Goal: Transaction & Acquisition: Purchase product/service

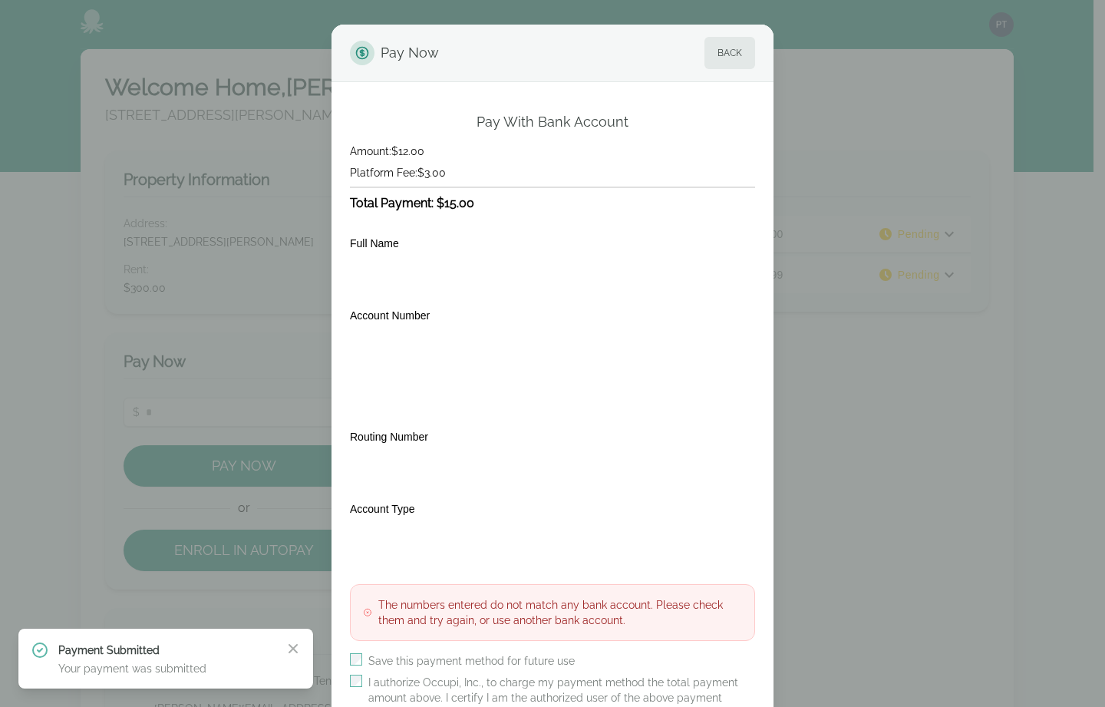
scroll to position [126, 0]
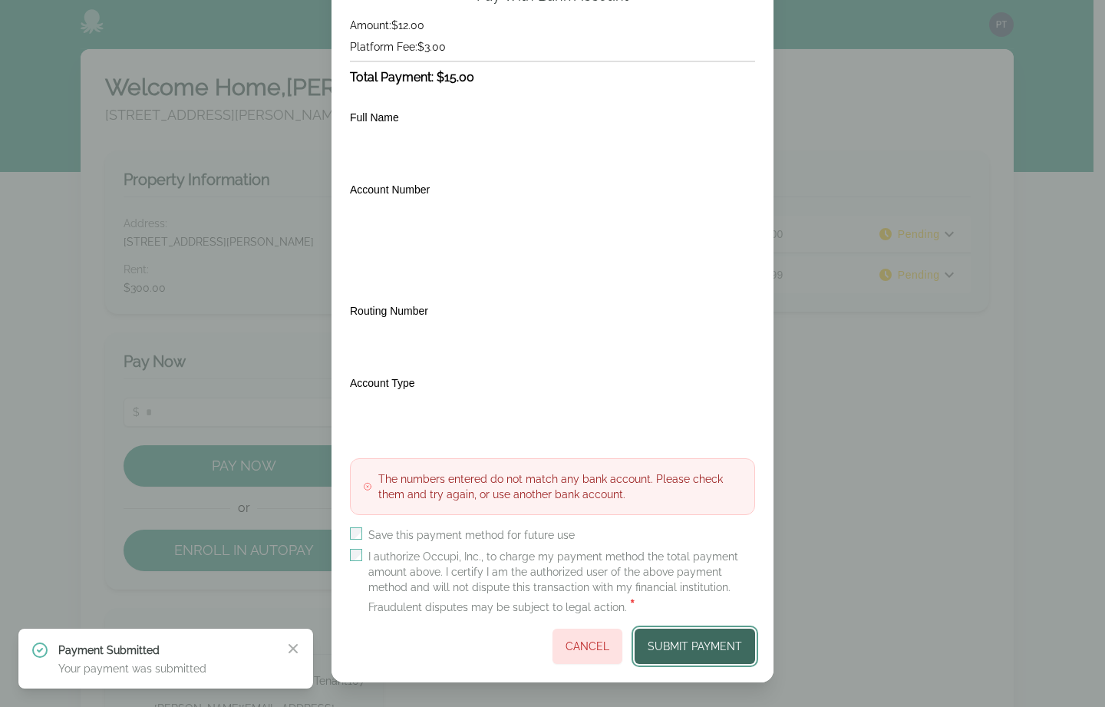
click at [682, 645] on button "Submit Payment" at bounding box center [695, 646] width 121 height 35
click at [682, 640] on button "Submit Payment" at bounding box center [695, 646] width 121 height 35
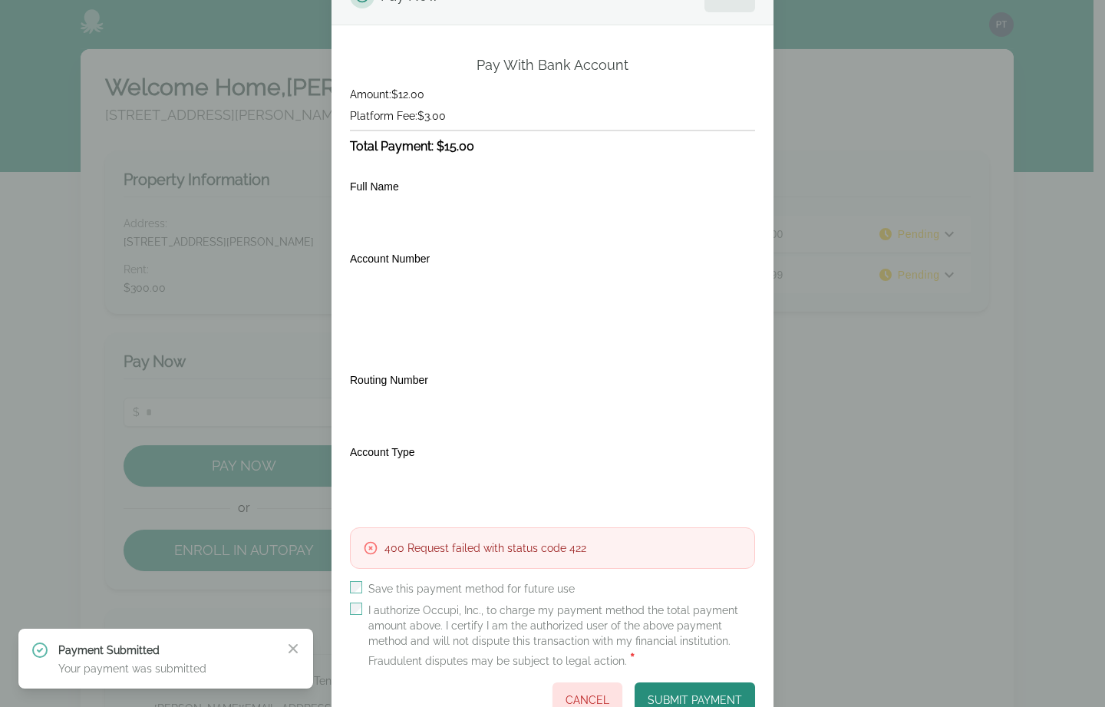
scroll to position [111, 0]
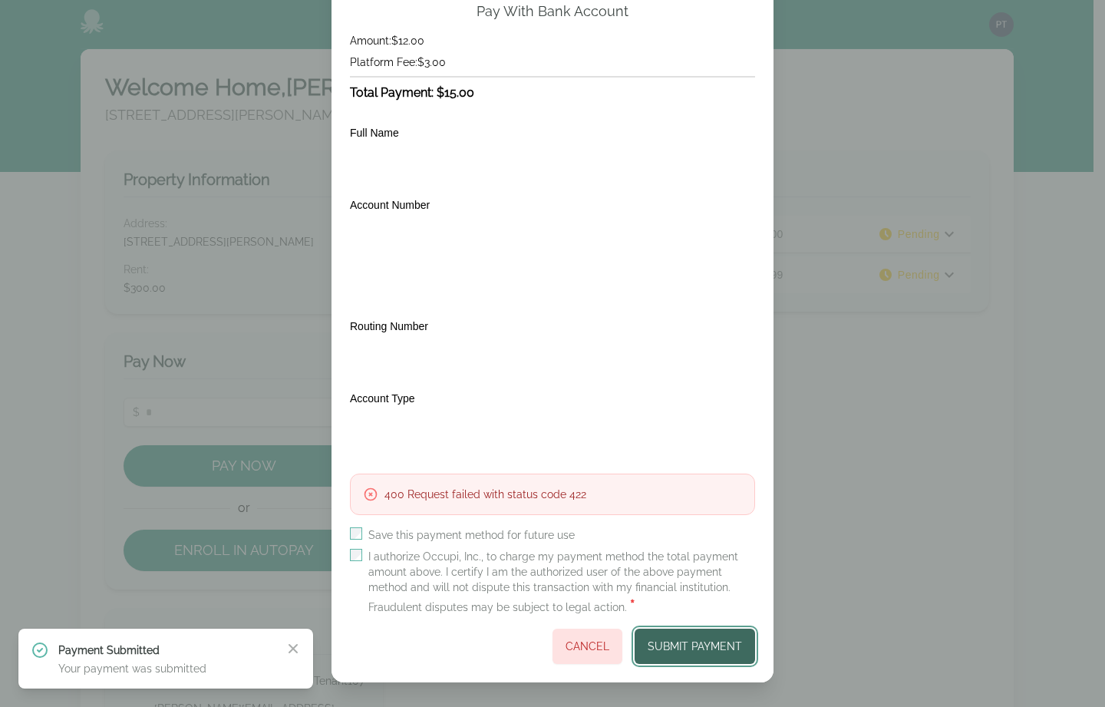
click at [681, 637] on button "Submit Payment" at bounding box center [695, 646] width 121 height 35
click at [677, 652] on button "Submit Payment" at bounding box center [695, 646] width 121 height 35
click at [682, 646] on button "Submit Payment" at bounding box center [695, 646] width 121 height 35
click at [700, 652] on button "Submit Payment" at bounding box center [695, 646] width 121 height 35
click at [700, 651] on div "Submit Payment Cancel" at bounding box center [552, 646] width 405 height 35
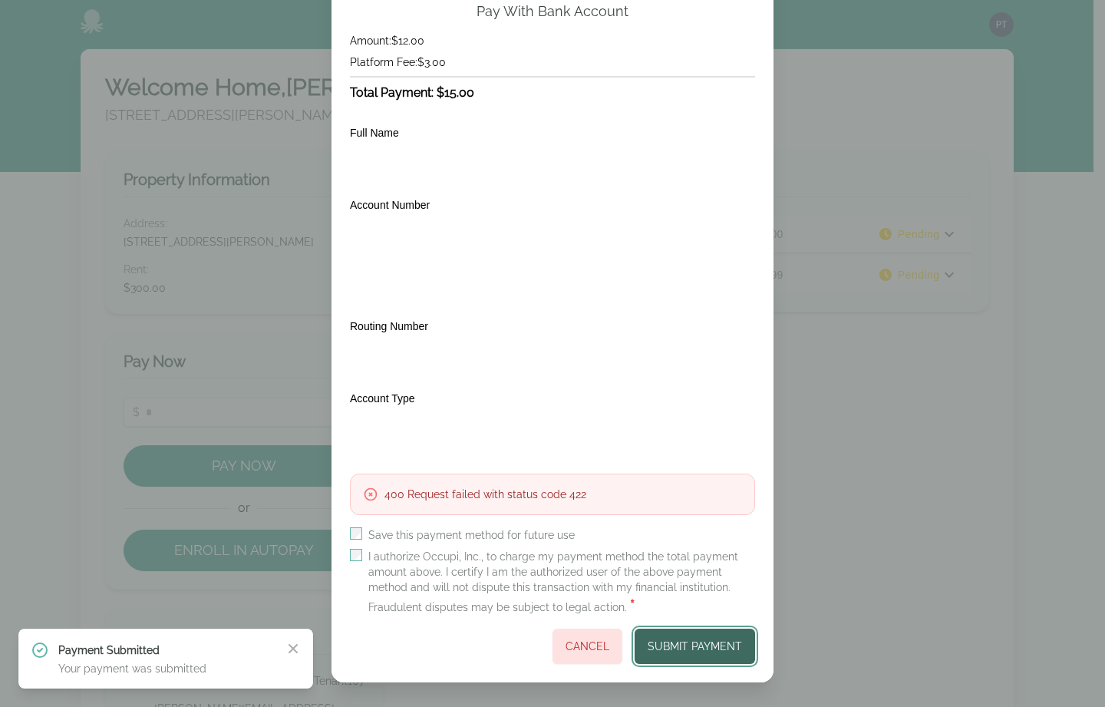
click at [717, 649] on button "Submit Payment" at bounding box center [695, 646] width 121 height 35
click at [695, 646] on button "Submit Payment" at bounding box center [695, 646] width 121 height 35
click at [698, 635] on button "Submit Payment" at bounding box center [695, 646] width 121 height 35
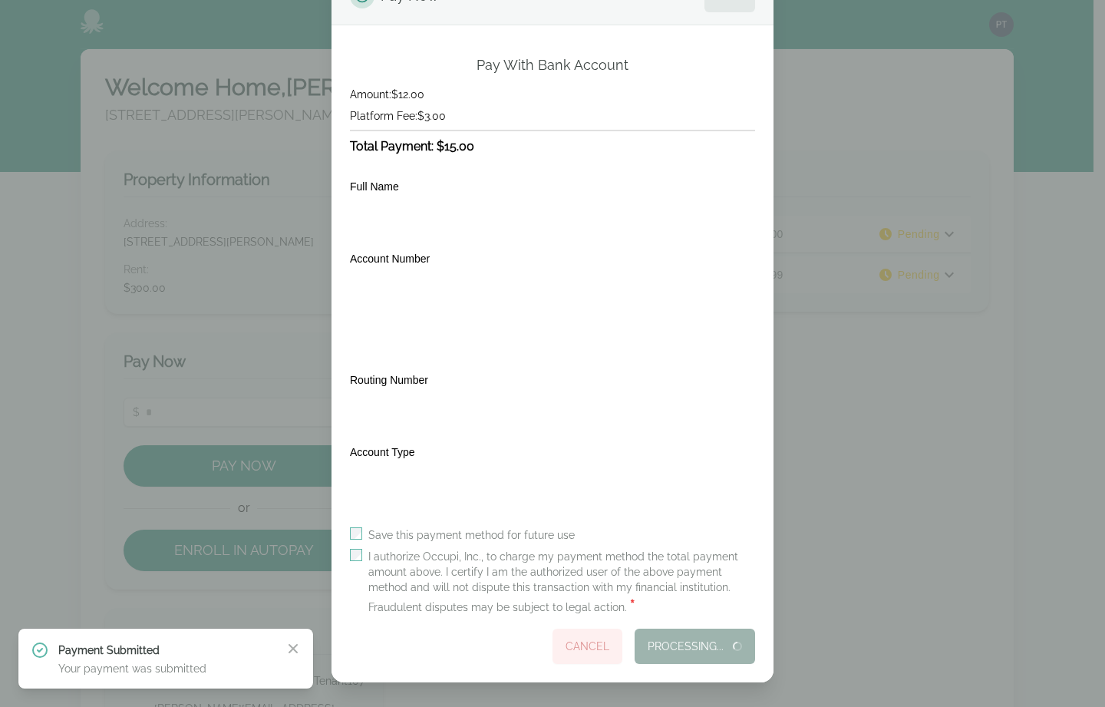
click at [698, 635] on div "Processing... Cancel" at bounding box center [552, 646] width 405 height 35
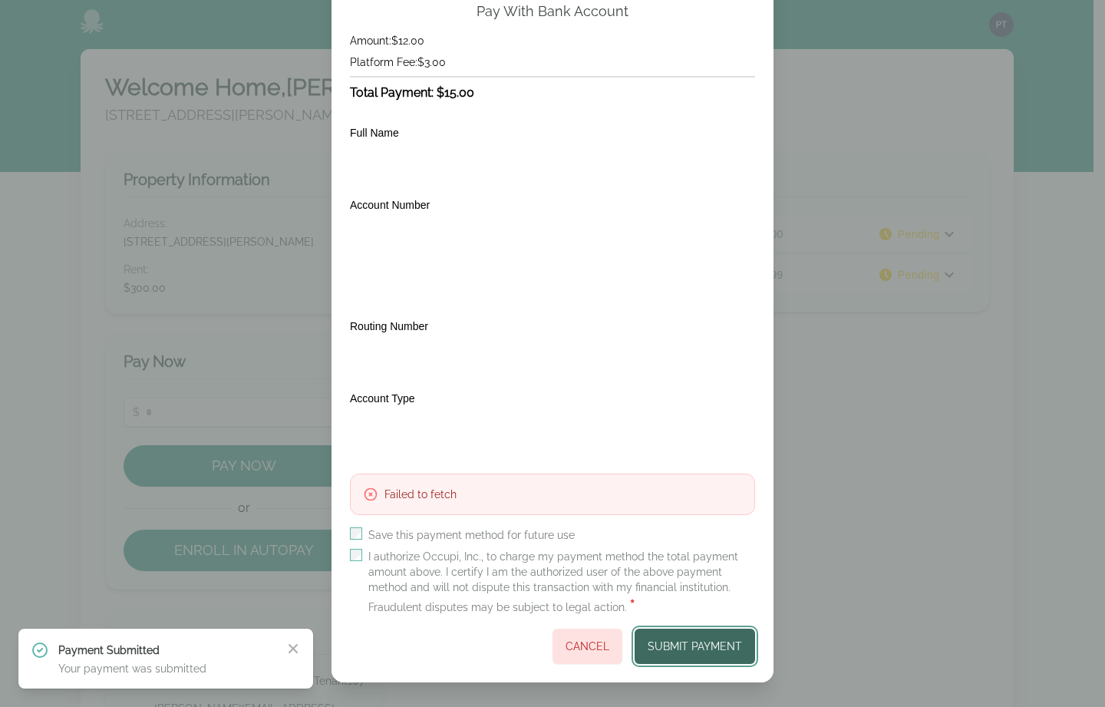
click at [684, 652] on button "Submit Payment" at bounding box center [695, 646] width 121 height 35
click at [689, 653] on button "Submit Payment" at bounding box center [695, 646] width 121 height 35
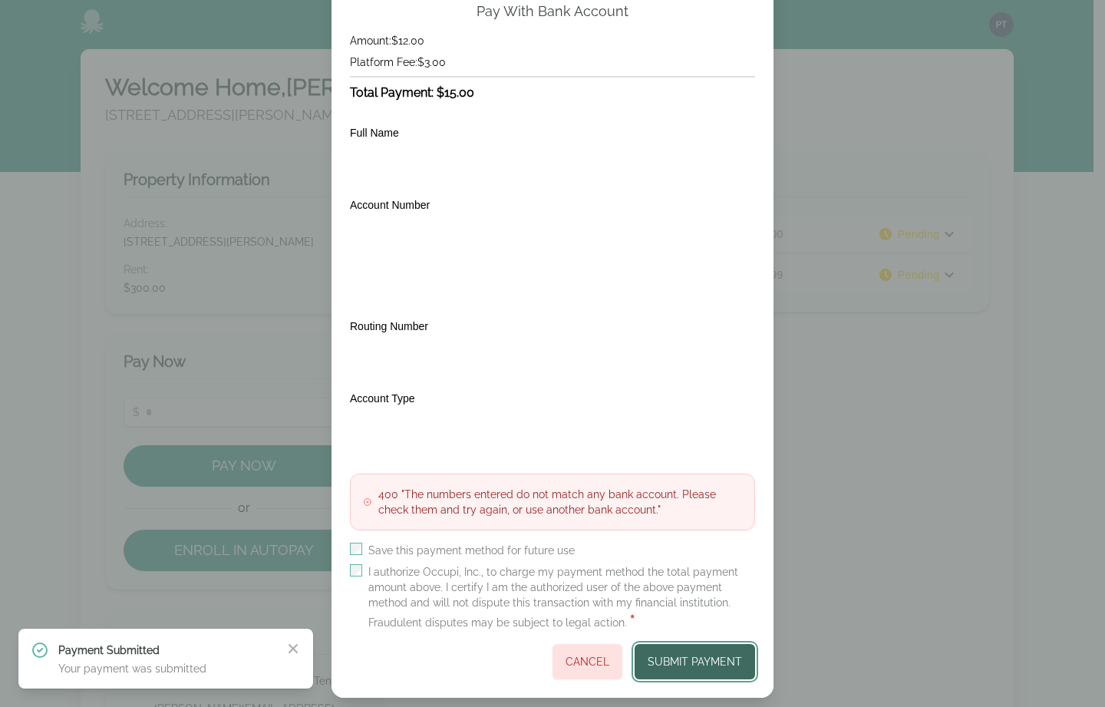
click at [679, 660] on button "Submit Payment" at bounding box center [695, 661] width 121 height 35
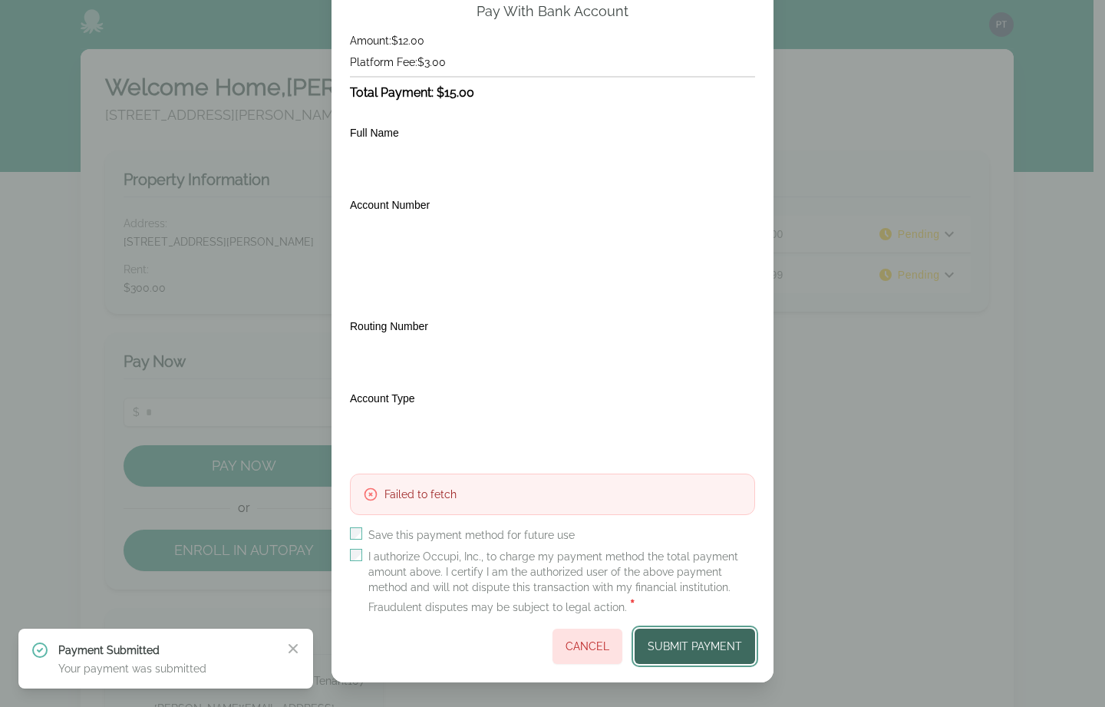
click at [692, 643] on button "Submit Payment" at bounding box center [695, 646] width 121 height 35
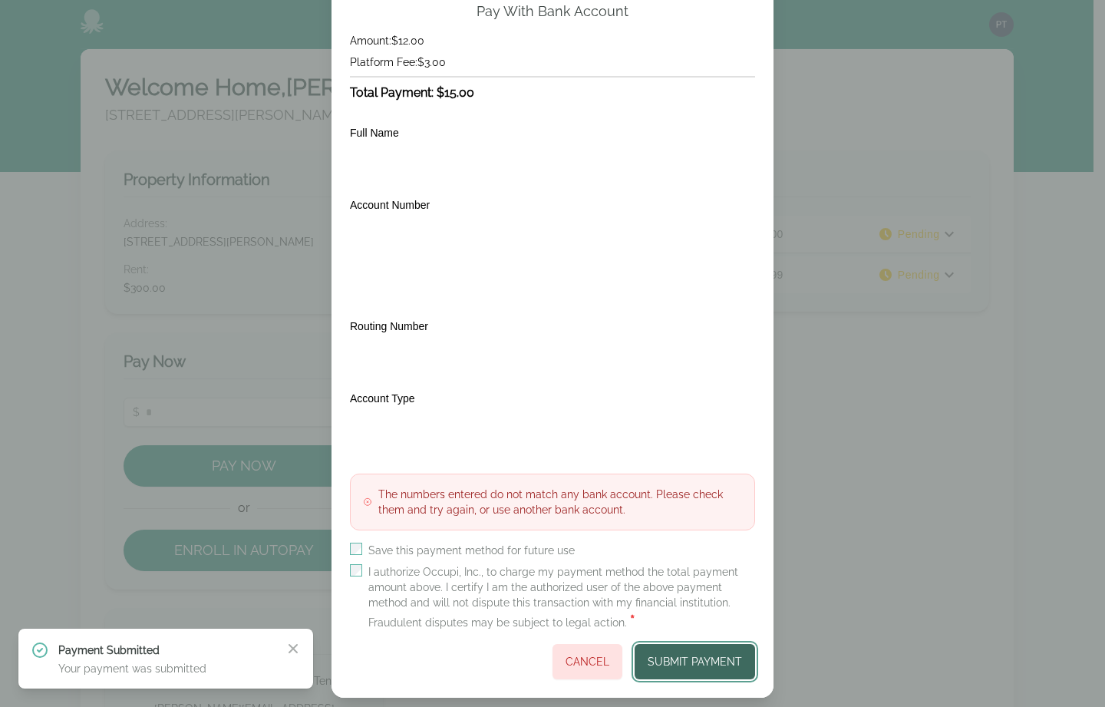
click at [690, 653] on button "Submit Payment" at bounding box center [695, 661] width 121 height 35
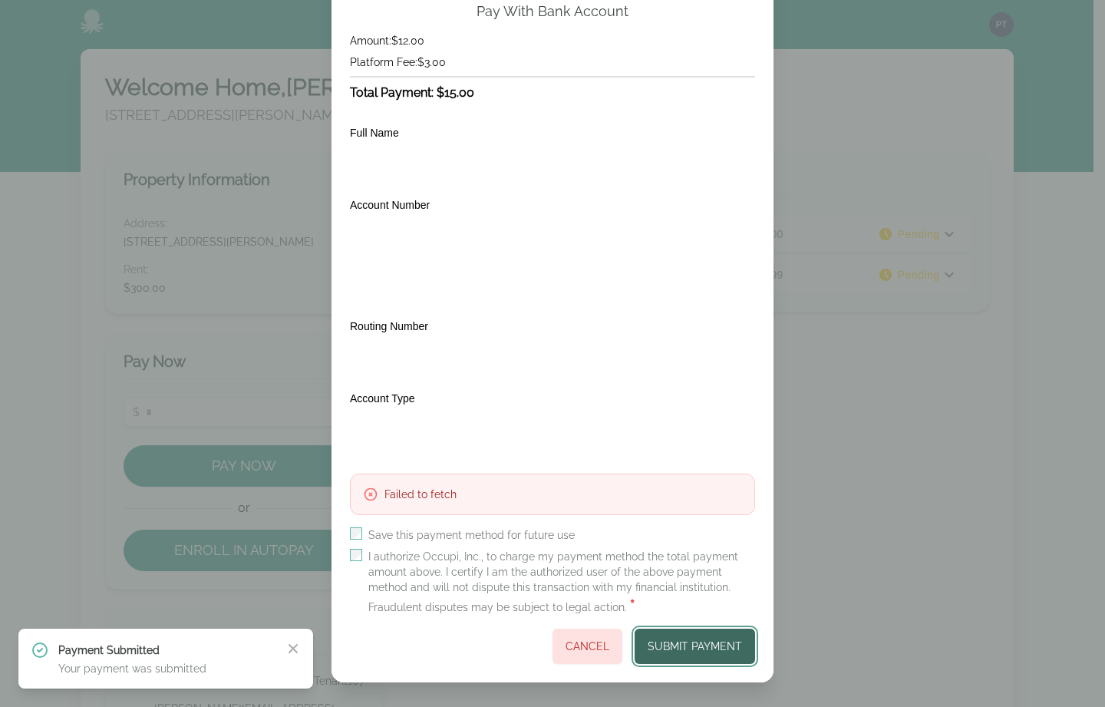
click at [670, 639] on button "Submit Payment" at bounding box center [695, 646] width 121 height 35
click at [691, 649] on button "Submit Payment" at bounding box center [695, 646] width 121 height 35
click at [693, 645] on button "Submit Payment" at bounding box center [695, 646] width 121 height 35
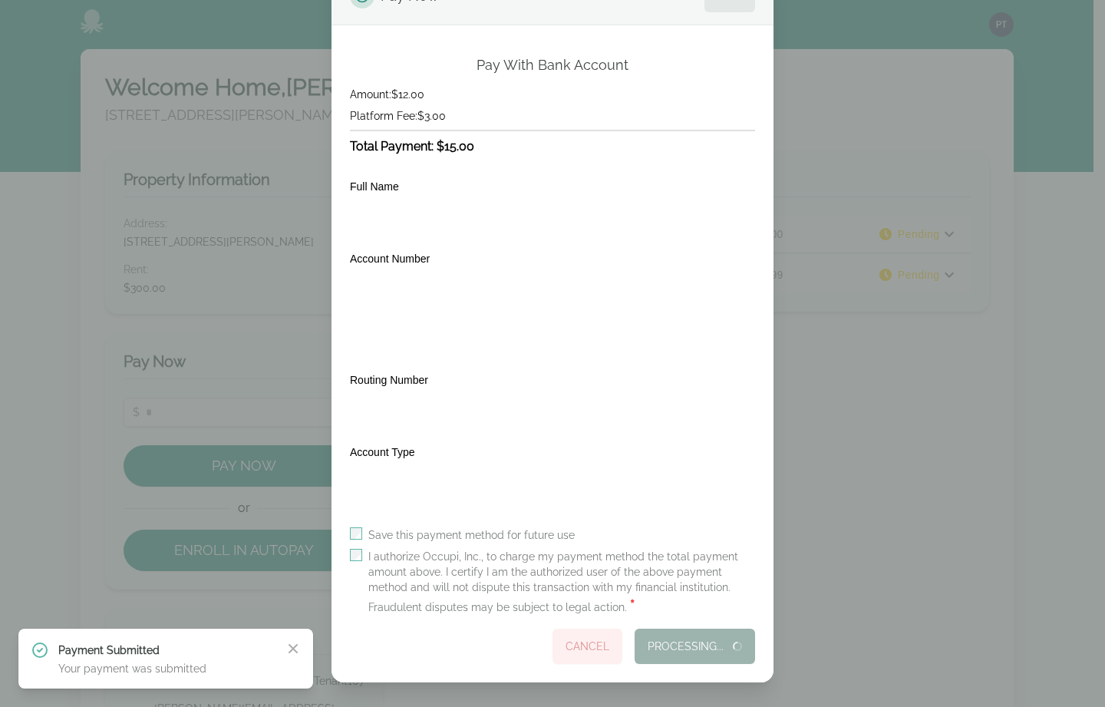
scroll to position [57, 0]
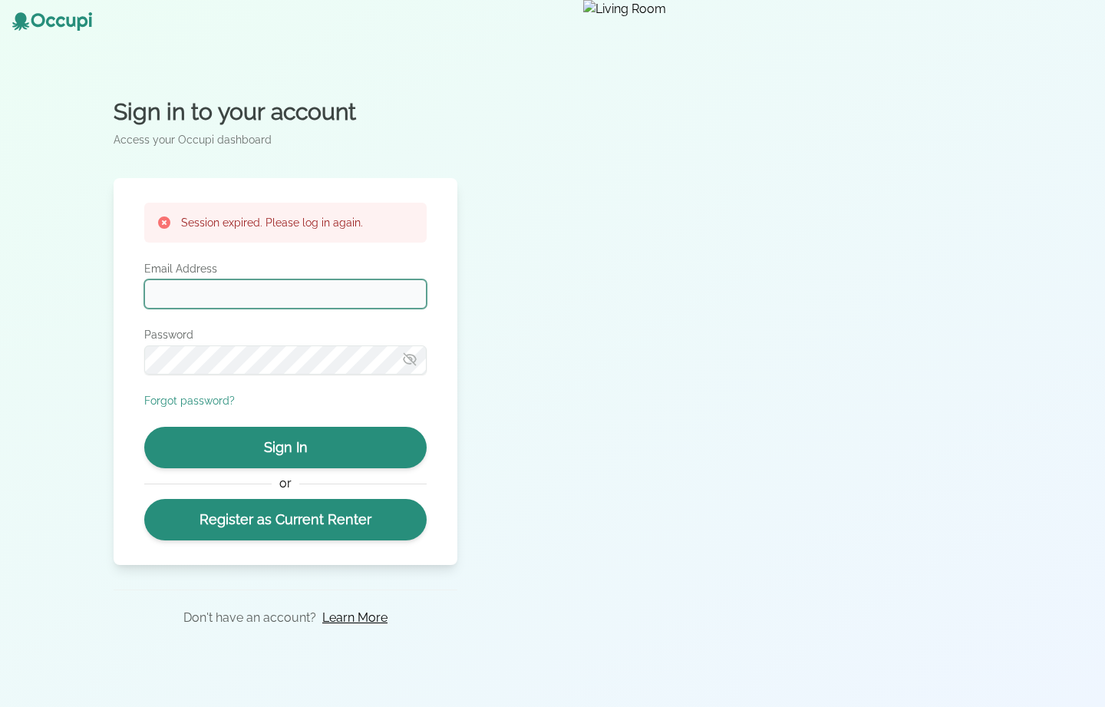
click at [260, 298] on input "Email Address" at bounding box center [285, 293] width 282 height 29
type input "**********"
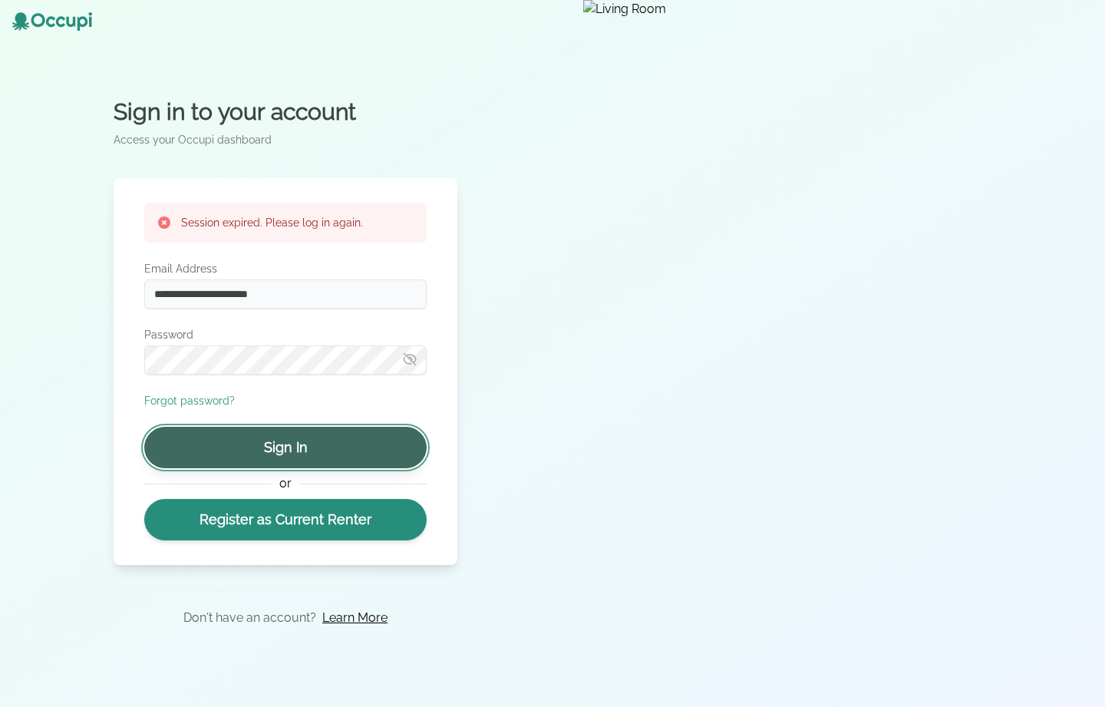
click at [311, 450] on button "Sign In" at bounding box center [285, 447] width 282 height 41
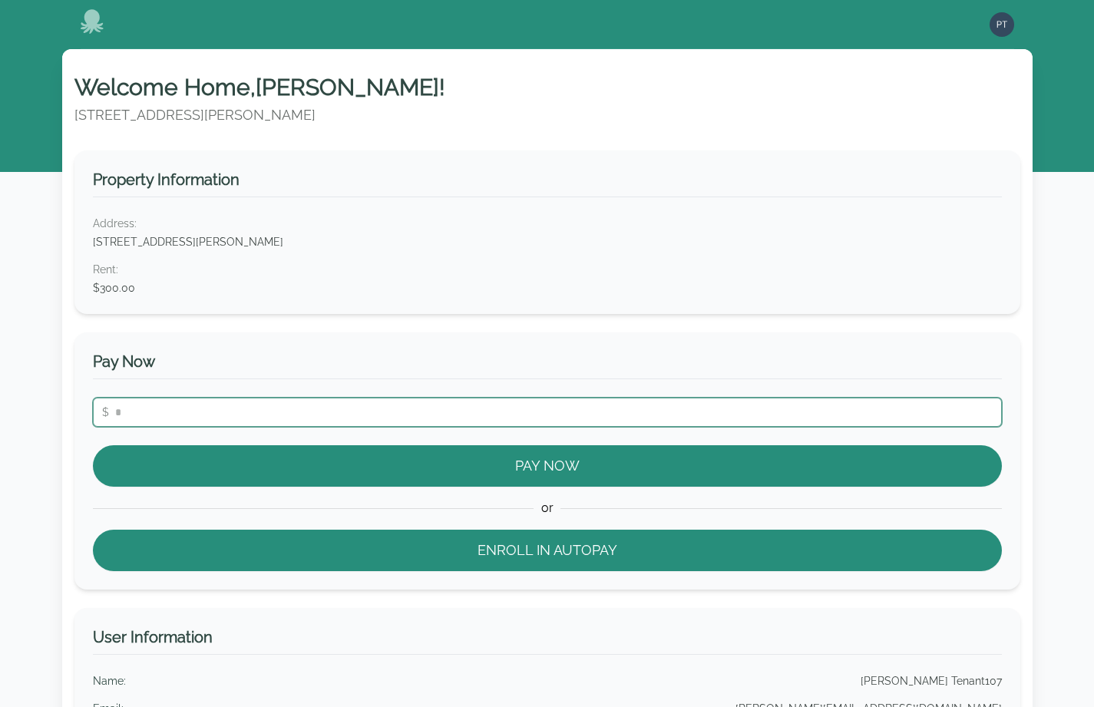
click at [284, 418] on input "number" at bounding box center [547, 412] width 909 height 29
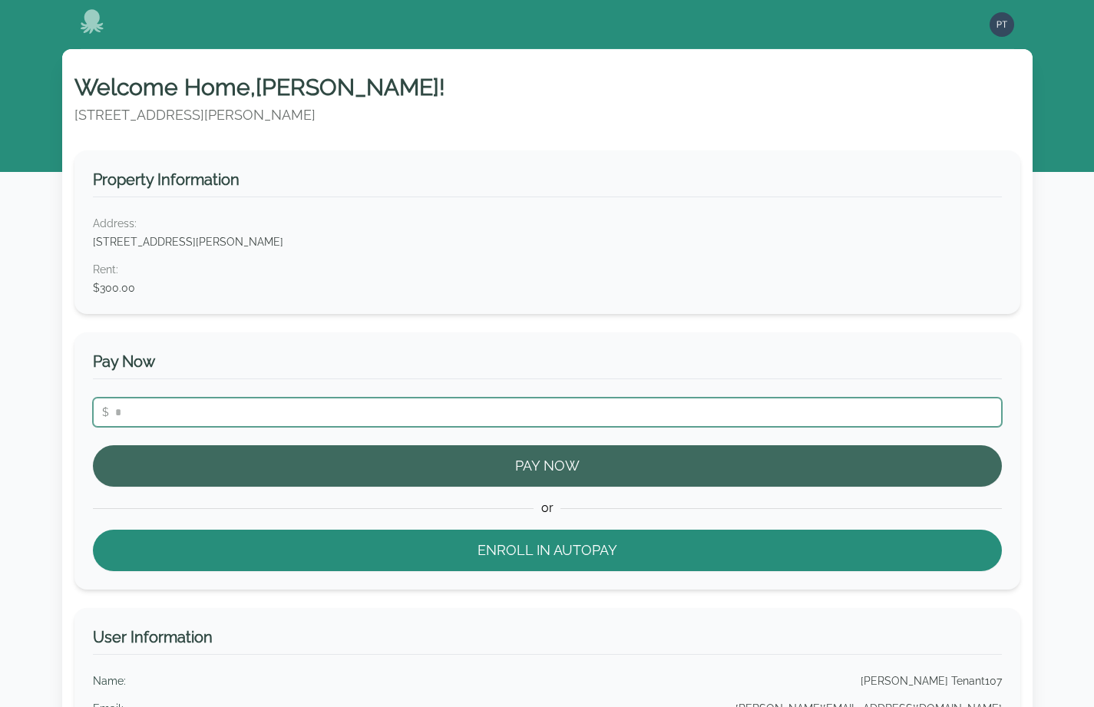
type input "**"
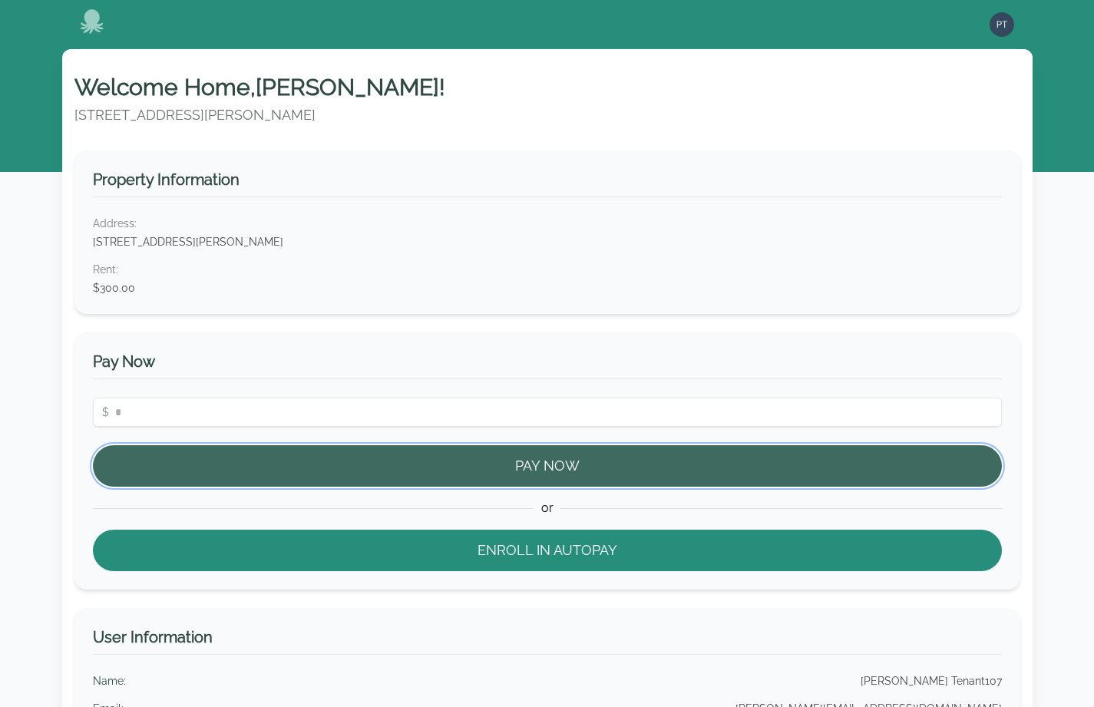
click at [267, 475] on button "Pay Now" at bounding box center [547, 465] width 909 height 41
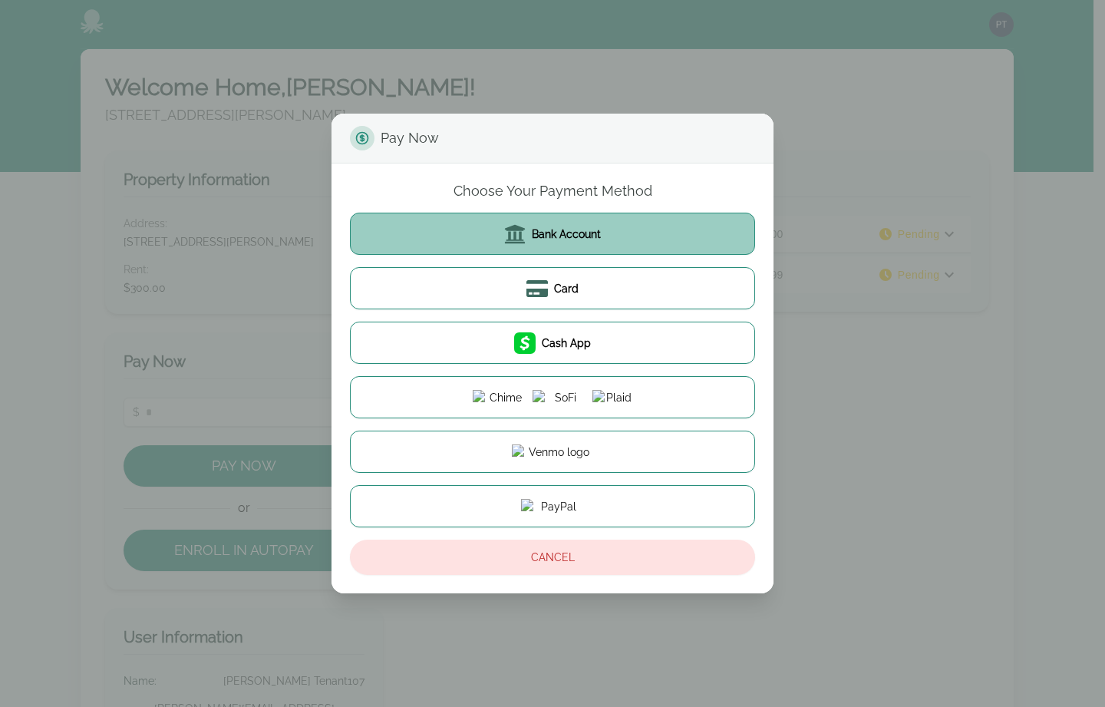
click at [580, 252] on button "Bank Account" at bounding box center [552, 234] width 405 height 42
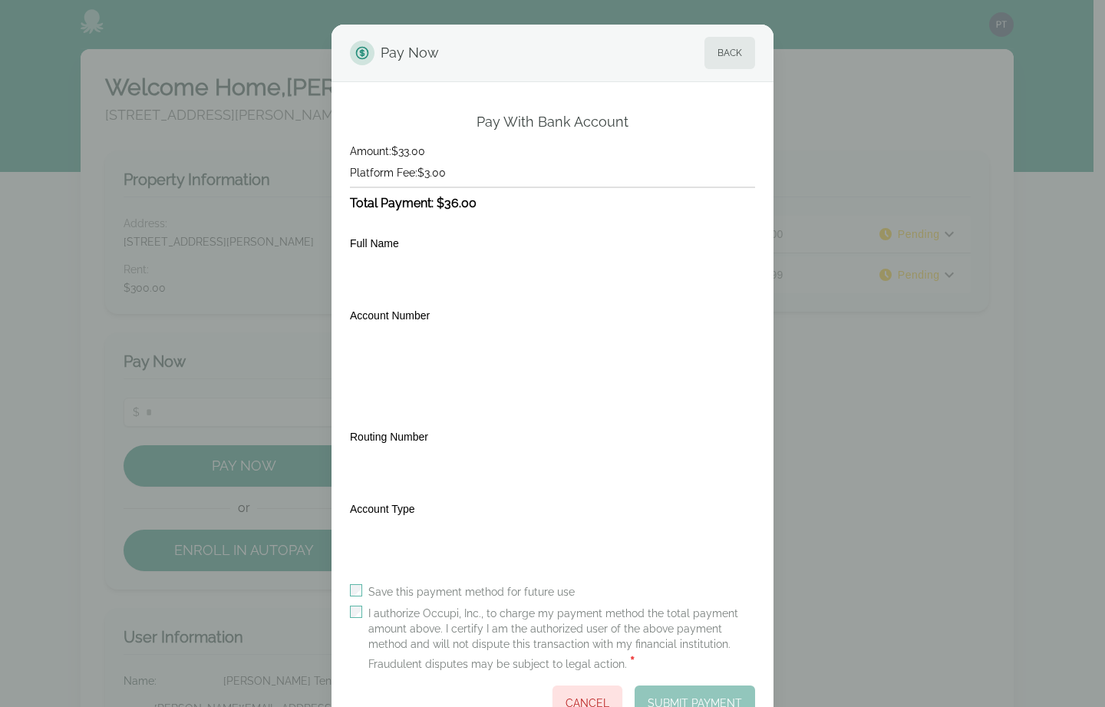
click at [375, 609] on label "I authorize Occupi, Inc., to charge my payment method the total payment amount …" at bounding box center [561, 640] width 387 height 68
click at [665, 698] on button "Submit Payment" at bounding box center [695, 702] width 121 height 35
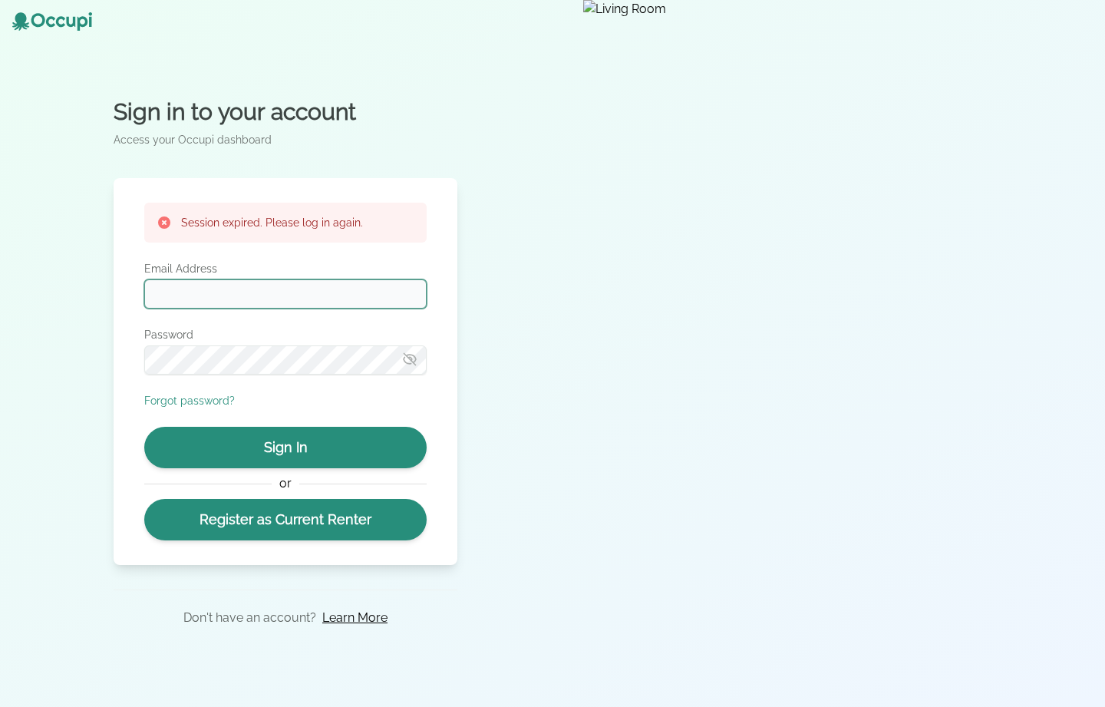
click at [300, 289] on input "Email Address" at bounding box center [285, 293] width 282 height 29
type input "**********"
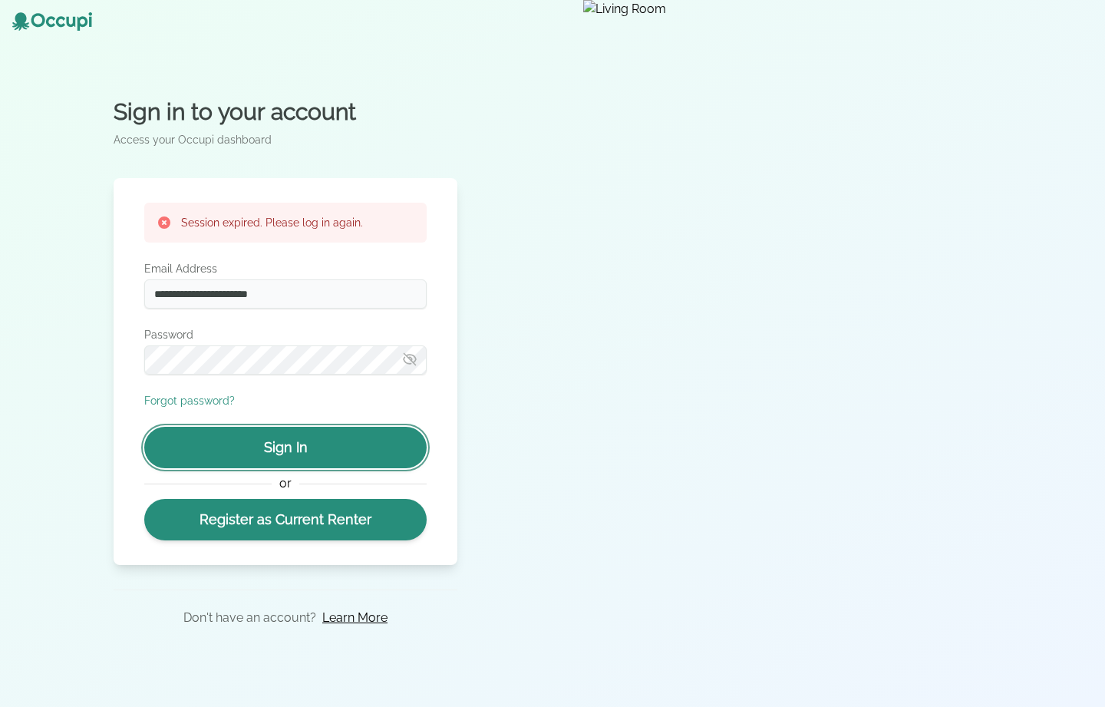
click at [306, 446] on button "Sign In" at bounding box center [285, 447] width 282 height 41
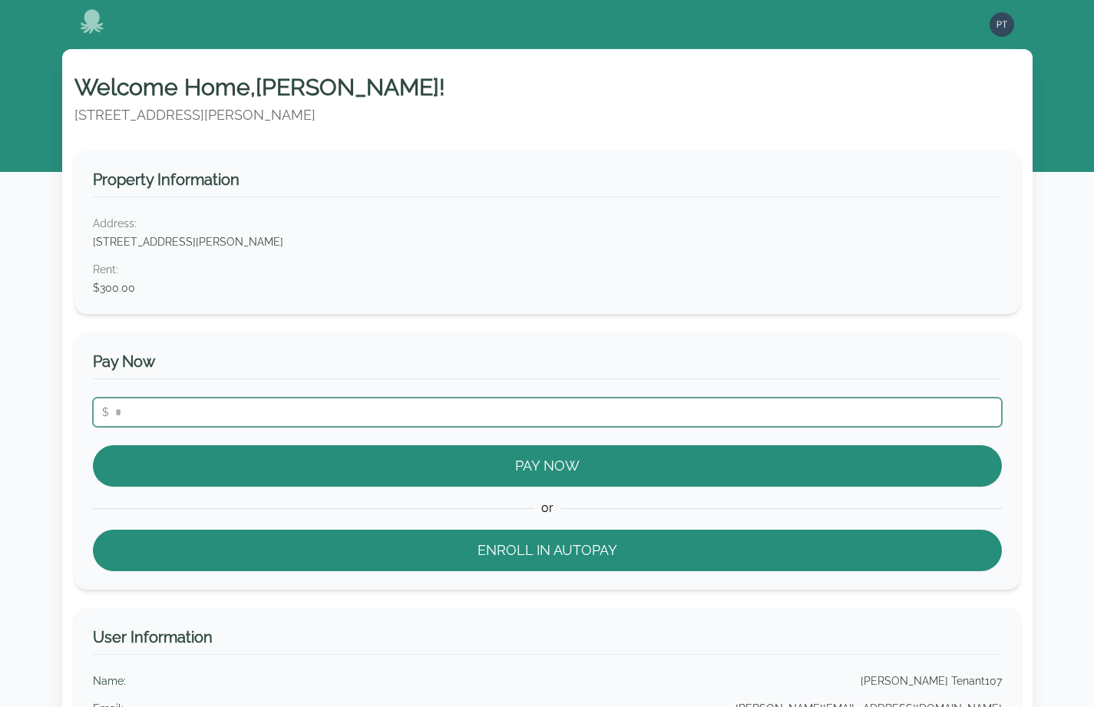
click at [281, 421] on input "number" at bounding box center [547, 412] width 909 height 29
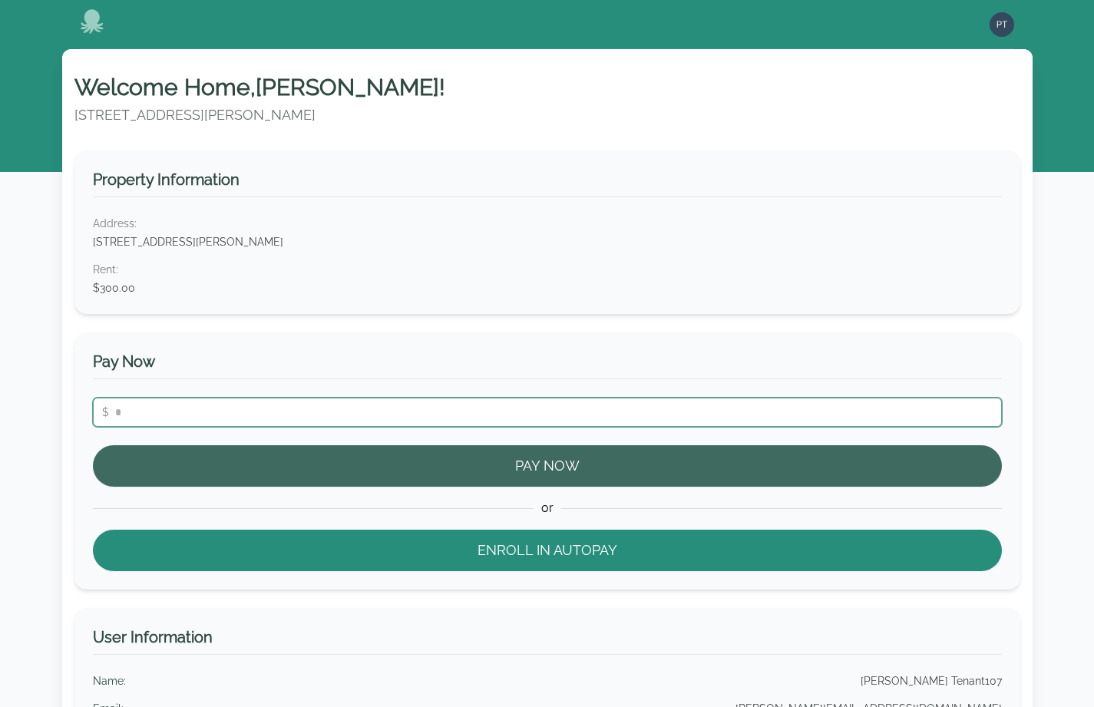
type input "**"
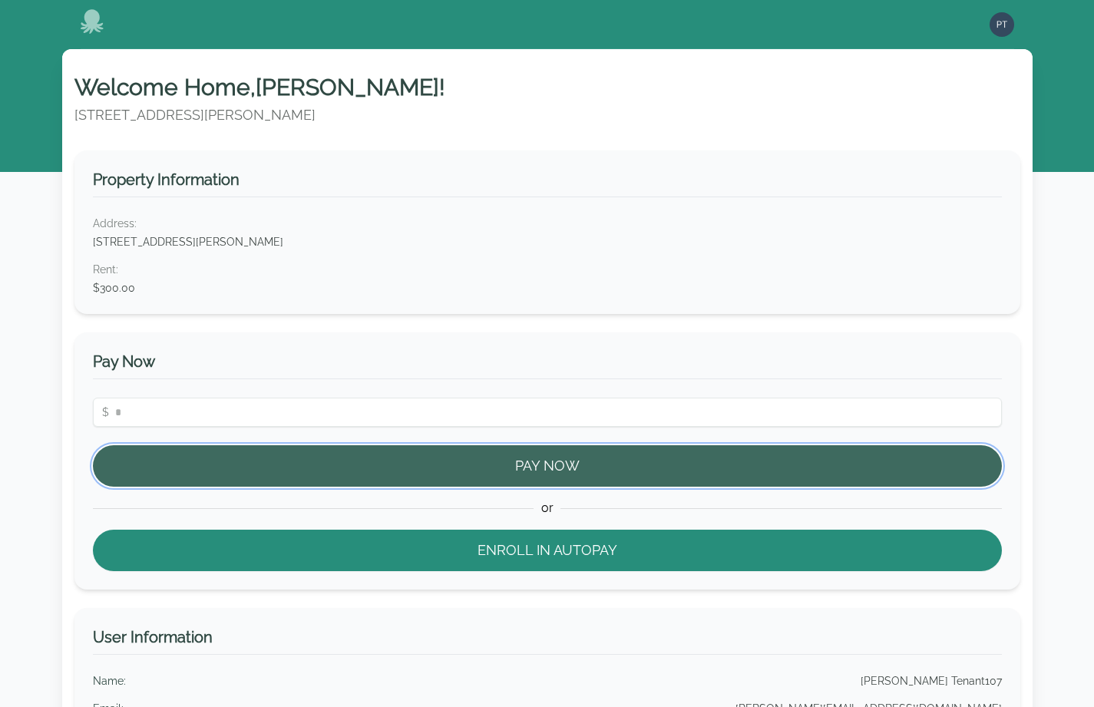
click at [283, 487] on button "Pay Now" at bounding box center [547, 465] width 909 height 41
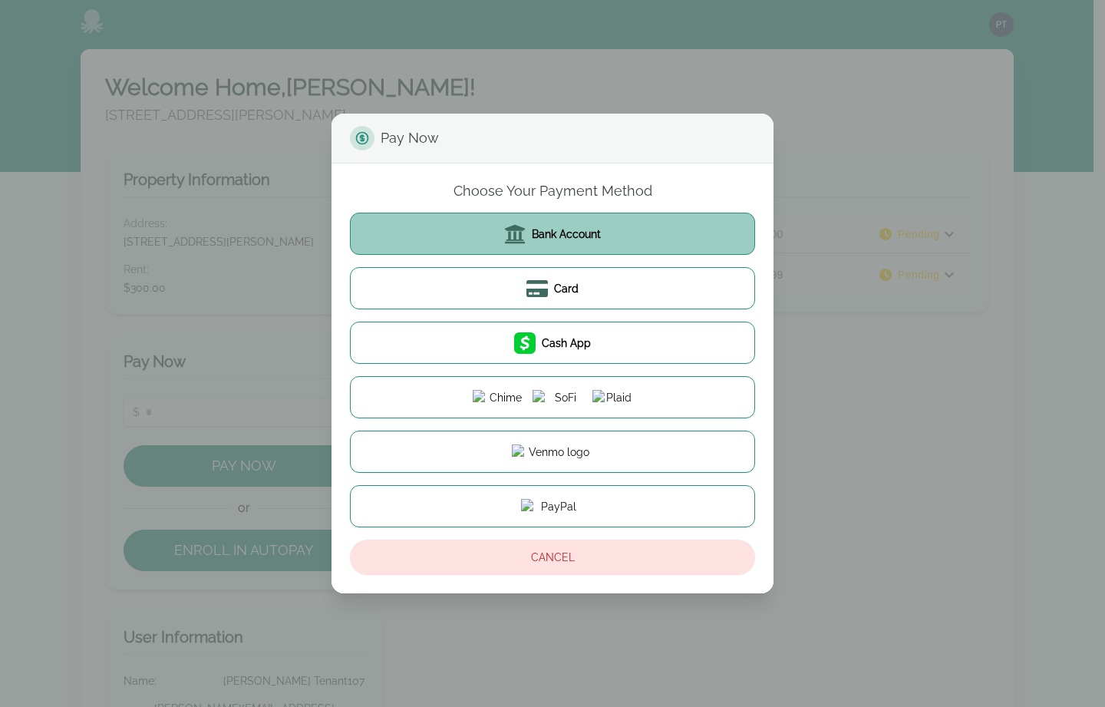
click at [505, 231] on icon at bounding box center [514, 233] width 21 height 21
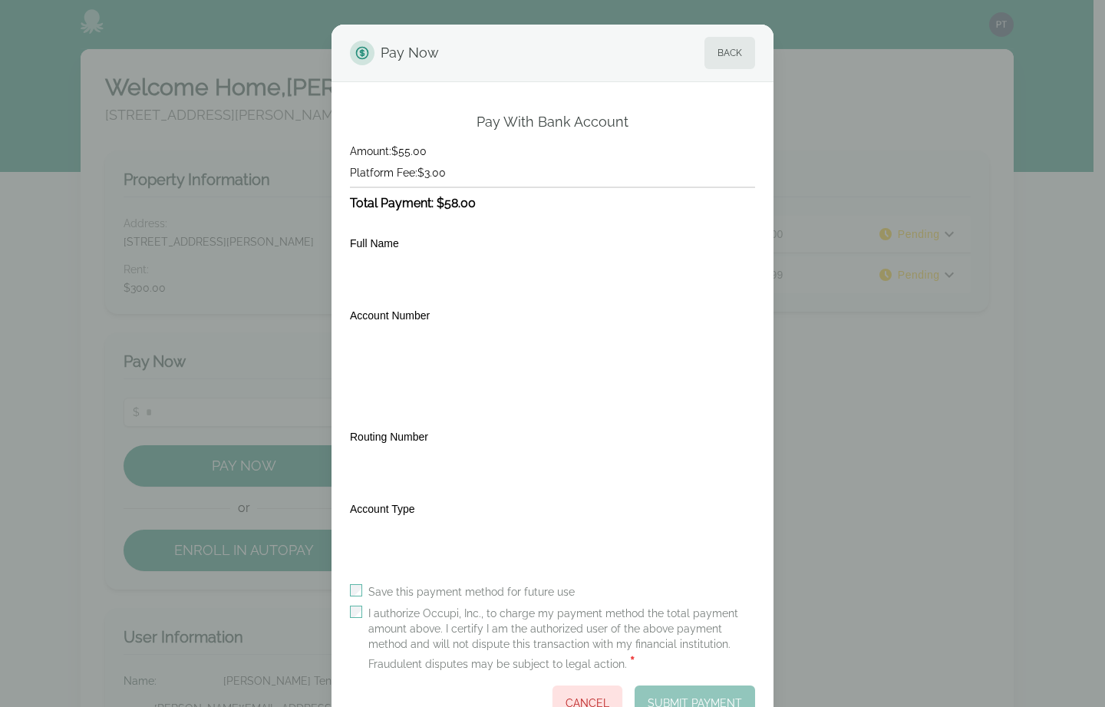
drag, startPoint x: 411, startPoint y: 609, endPoint x: 428, endPoint y: 607, distance: 17.0
click at [411, 609] on label "I authorize Occupi, Inc., to charge my payment method the total payment amount …" at bounding box center [561, 640] width 387 height 68
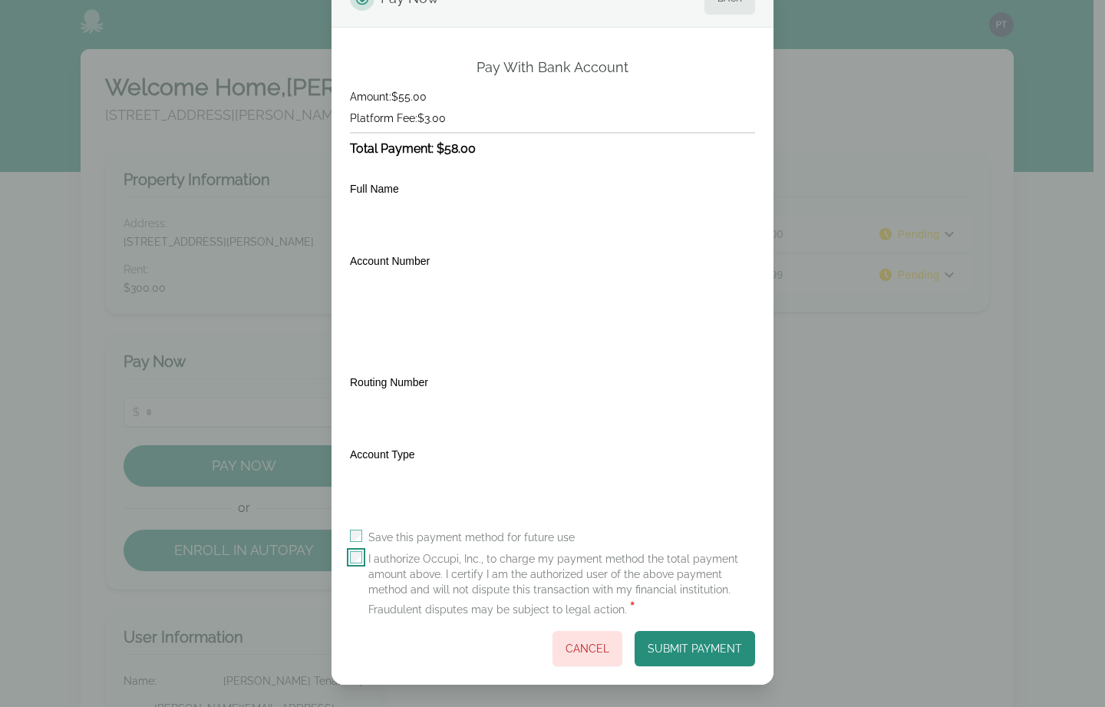
scroll to position [57, 0]
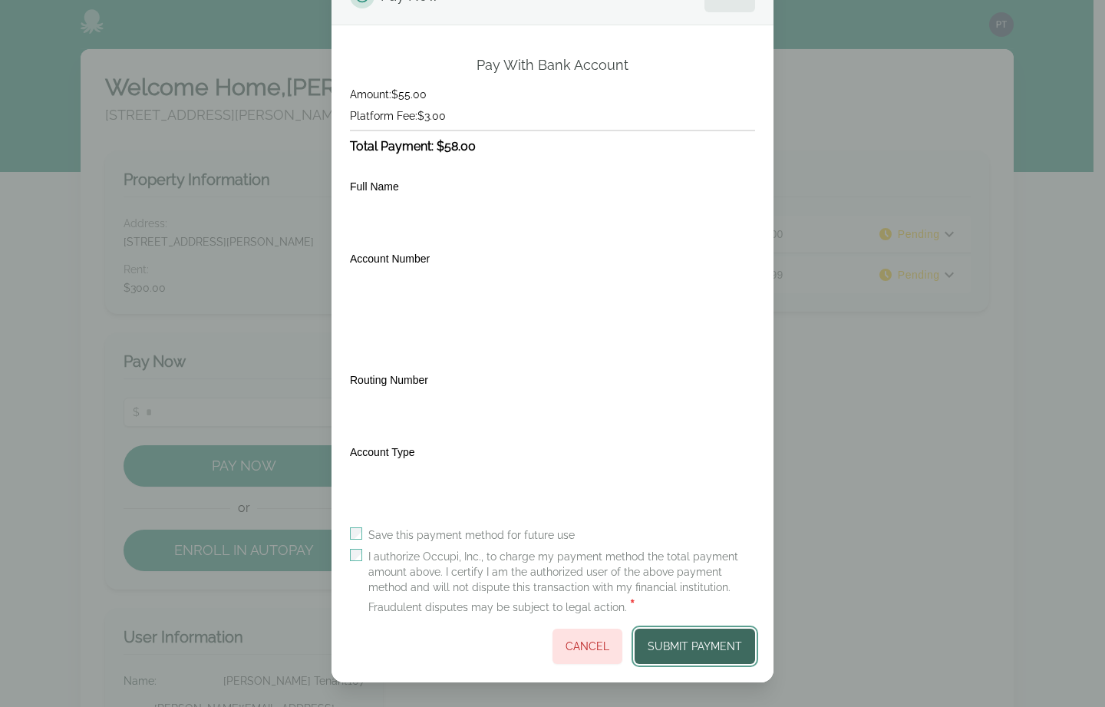
click at [670, 646] on button "Submit Payment" at bounding box center [695, 646] width 121 height 35
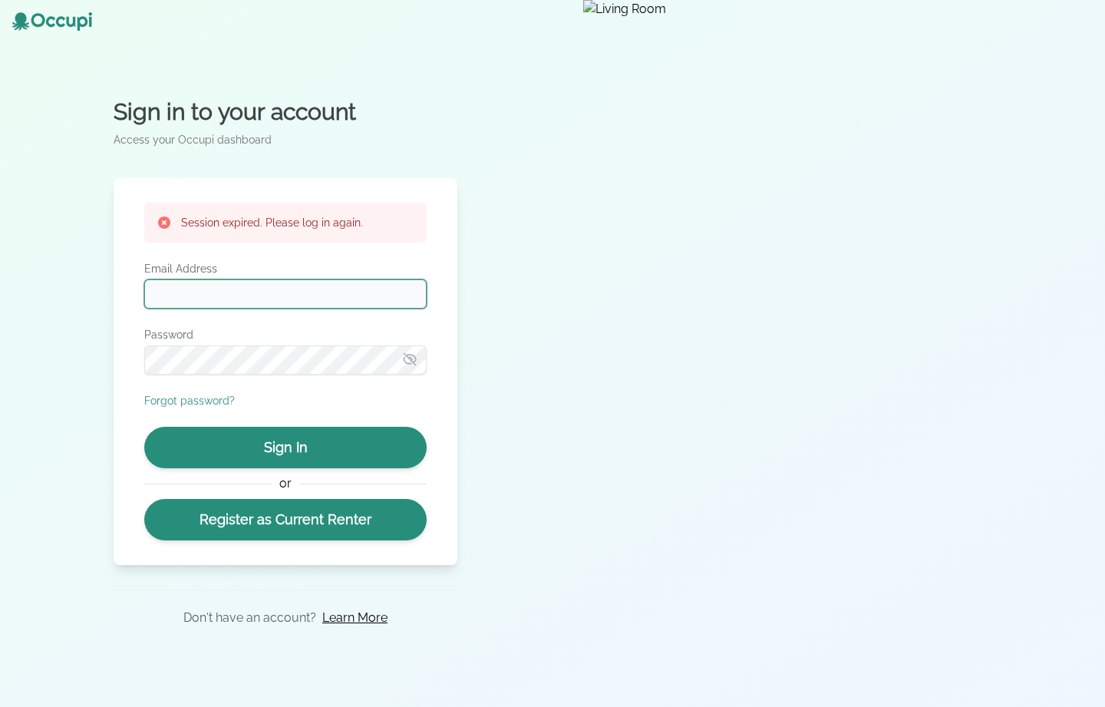
click at [305, 301] on input "Email Address" at bounding box center [285, 293] width 282 height 29
type input "**********"
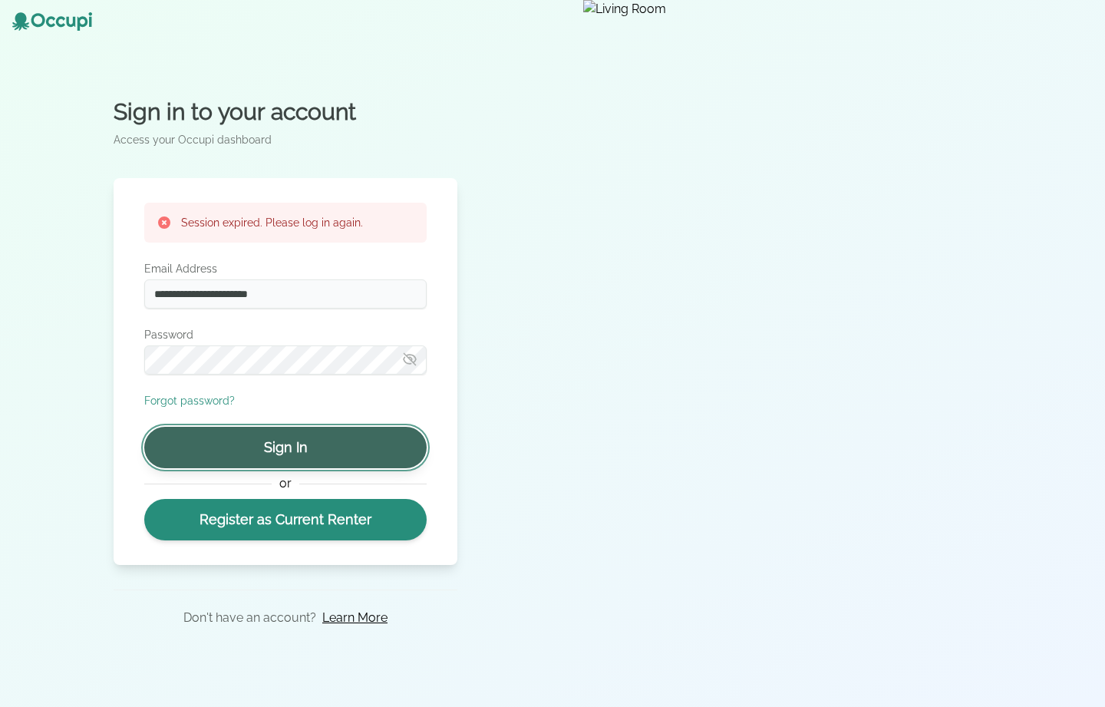
click at [286, 438] on button "Sign In" at bounding box center [285, 447] width 282 height 41
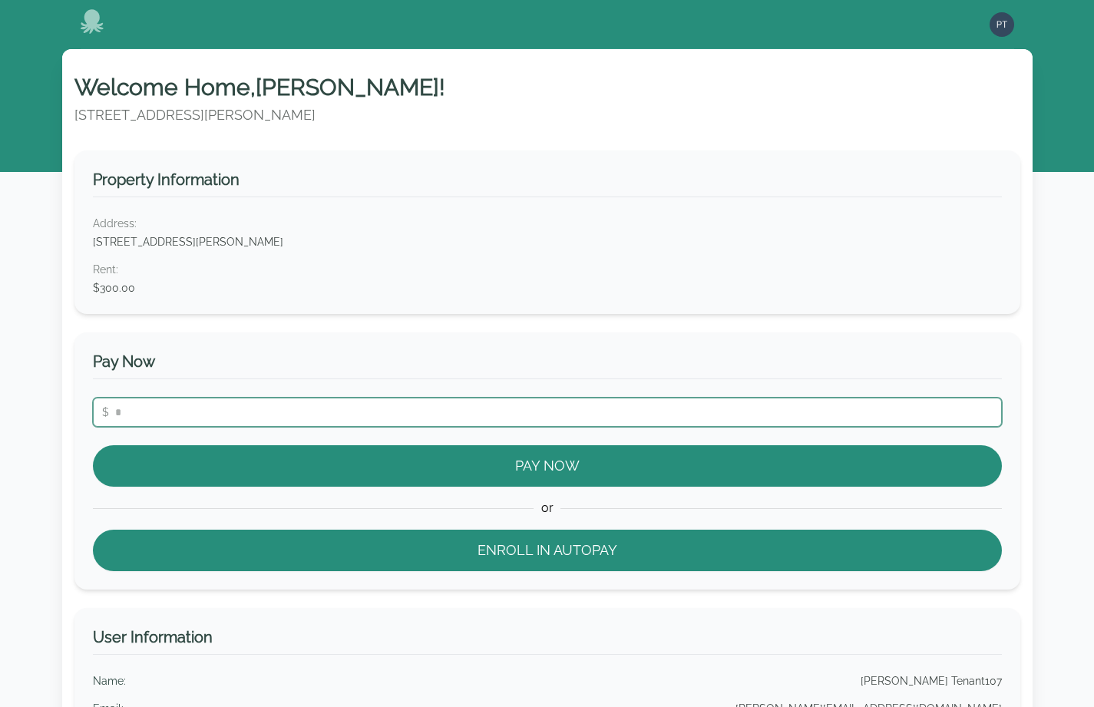
click at [309, 418] on input "number" at bounding box center [547, 412] width 909 height 29
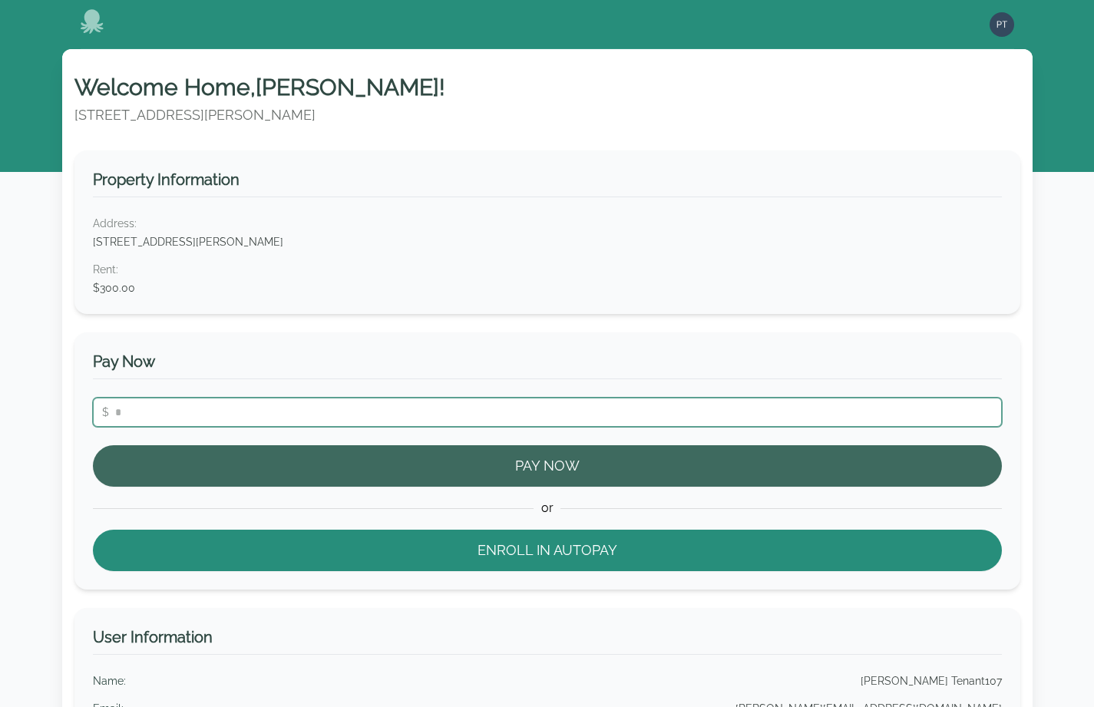
type input "**"
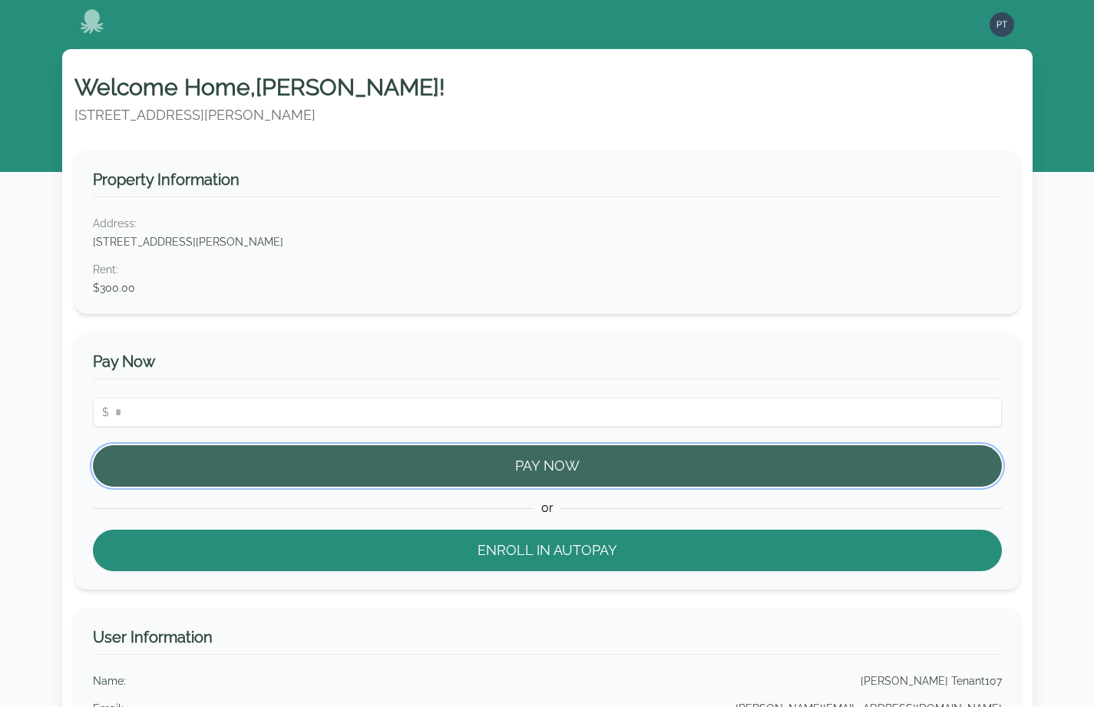
click at [296, 481] on button "Pay Now" at bounding box center [547, 465] width 909 height 41
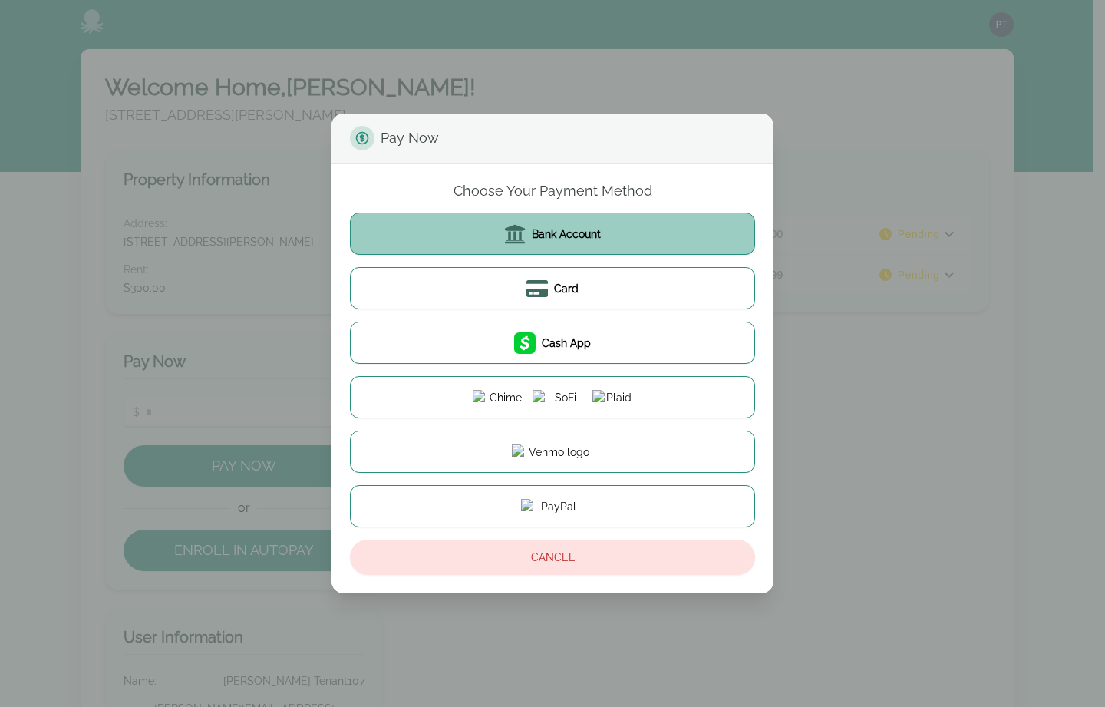
click at [515, 250] on button "Bank Account" at bounding box center [552, 234] width 405 height 42
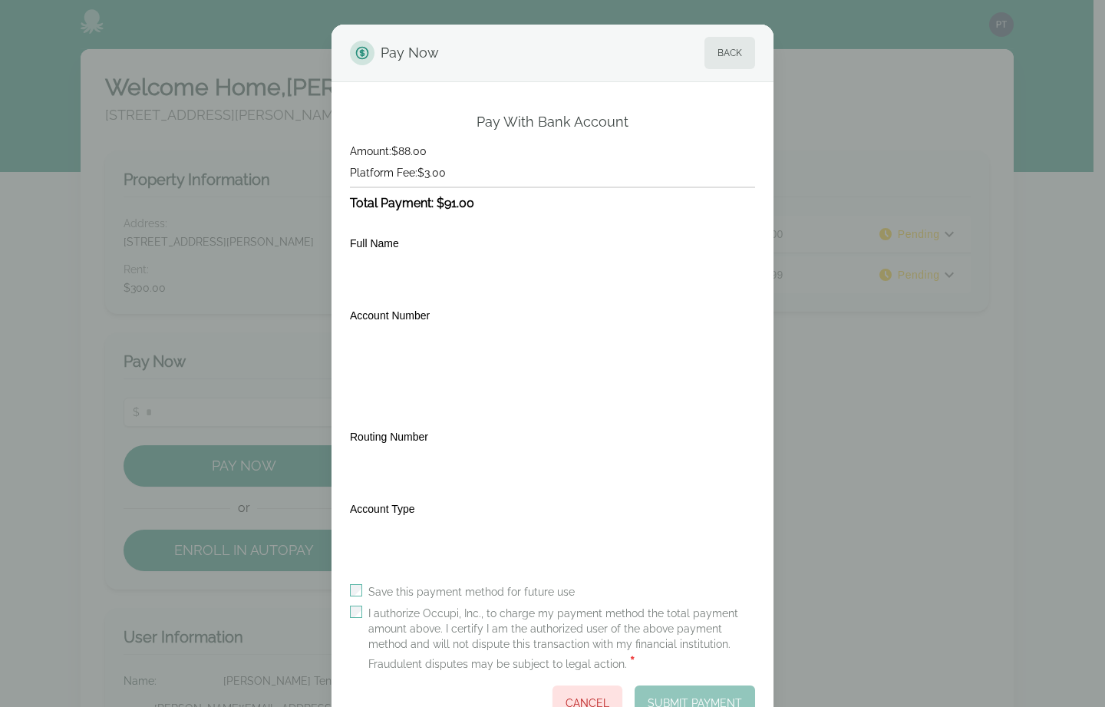
click at [418, 609] on label "I authorize Occupi, Inc., to charge my payment method the total payment amount …" at bounding box center [561, 640] width 387 height 68
click at [697, 703] on button "Submit Payment" at bounding box center [695, 702] width 121 height 35
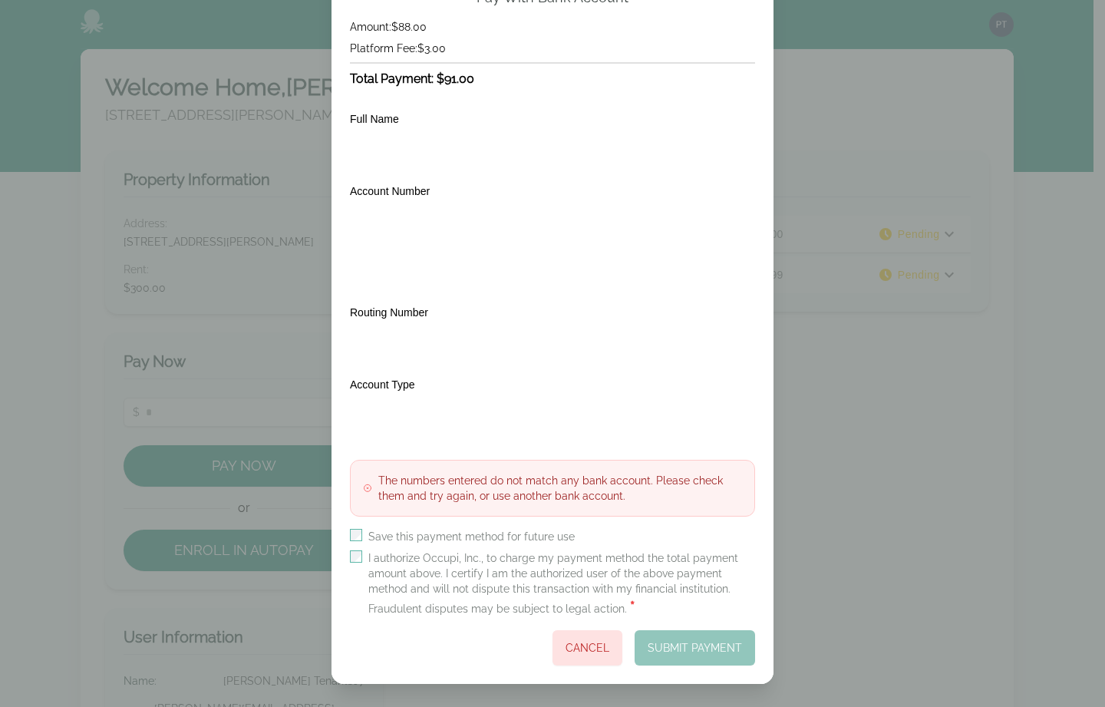
scroll to position [126, 0]
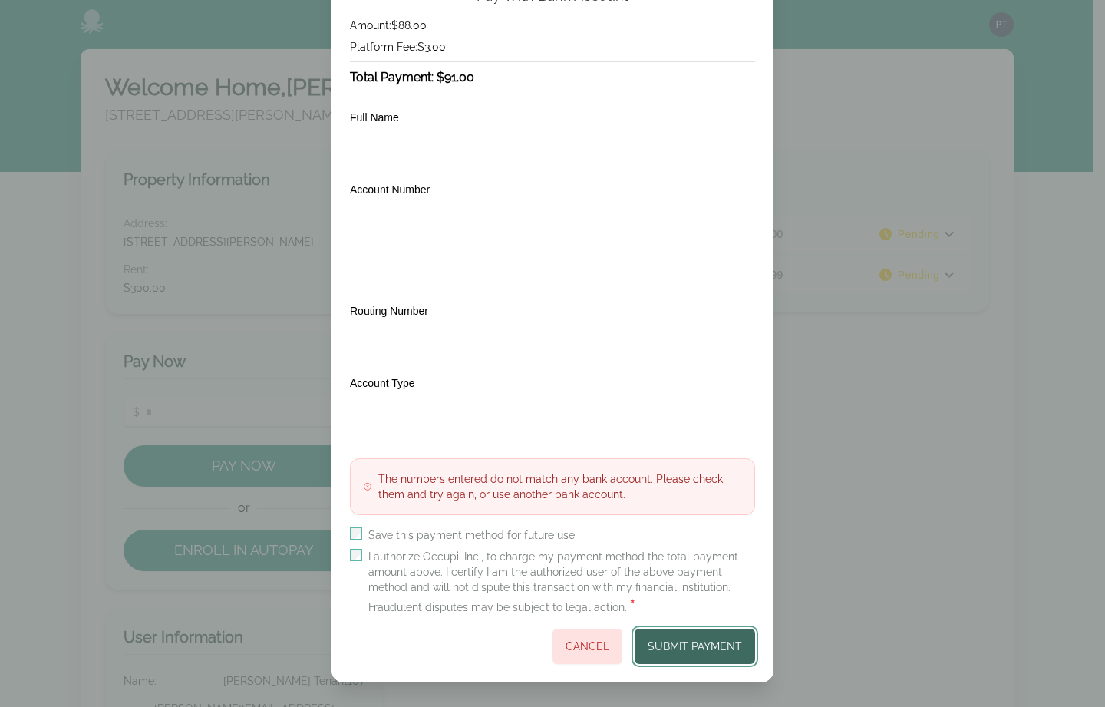
click at [648, 650] on button "Submit Payment" at bounding box center [695, 646] width 121 height 35
click at [674, 641] on button "Submit Payment" at bounding box center [695, 646] width 121 height 35
click at [696, 650] on button "Submit Payment" at bounding box center [695, 646] width 121 height 35
